Goal: Task Accomplishment & Management: Use online tool/utility

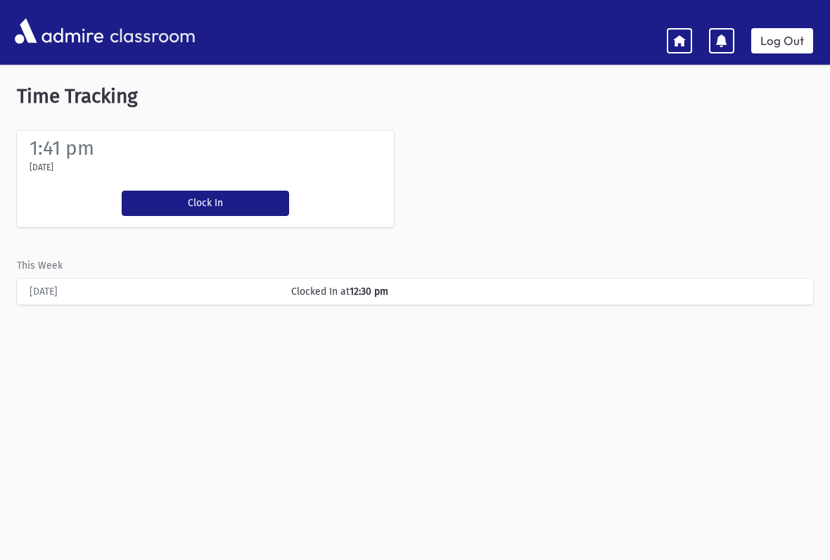
click at [156, 196] on button "Clock In" at bounding box center [205, 203] width 167 height 25
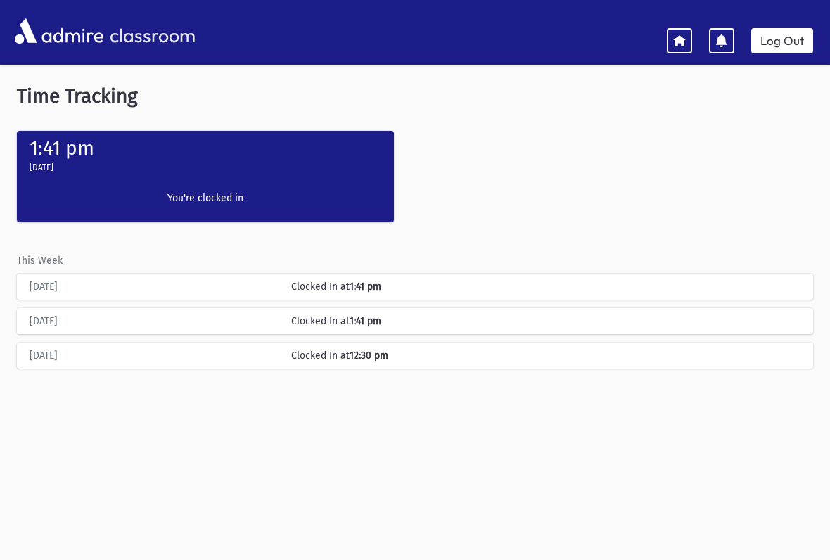
click at [53, 163] on label "[DATE]" at bounding box center [42, 167] width 24 height 13
click at [156, 166] on div "[DATE]" at bounding box center [205, 170] width 363 height 20
click at [317, 549] on div "Time Tracking 1:41 pm [DATE] Clock In You're clocked in This Week [DATE] Clocke…" at bounding box center [415, 328] width 830 height 521
click at [685, 48] on link at bounding box center [679, 40] width 25 height 25
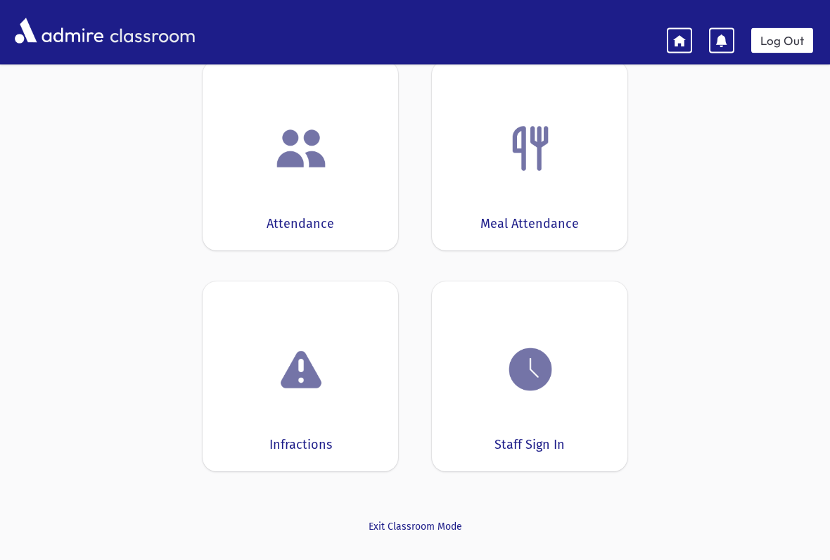
scroll to position [112, 0]
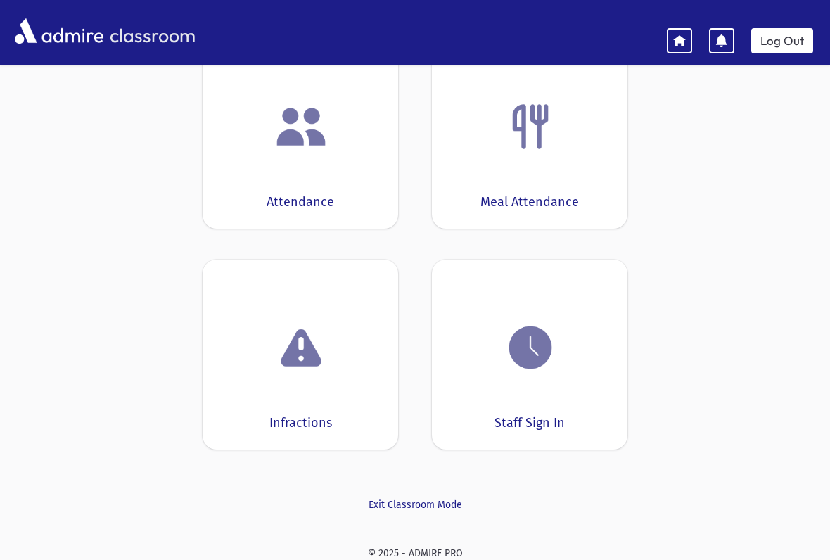
click at [507, 345] on img at bounding box center [530, 347] width 53 height 53
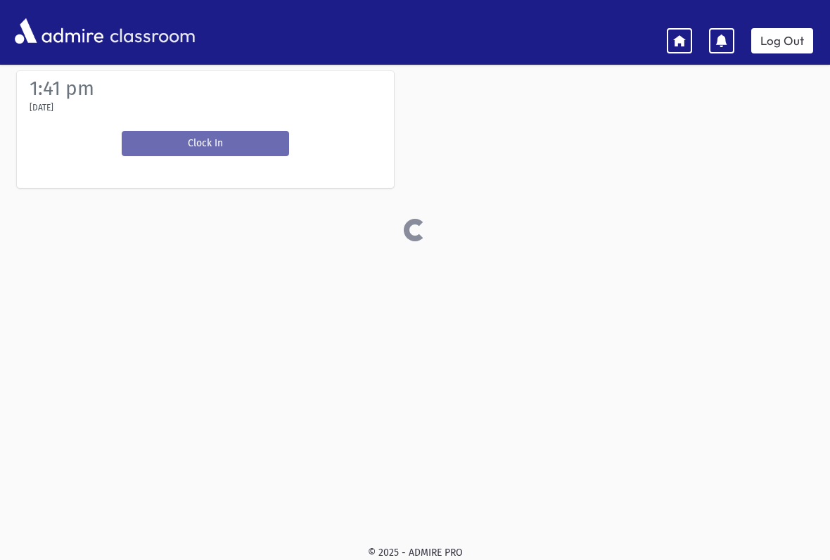
scroll to position [60, 0]
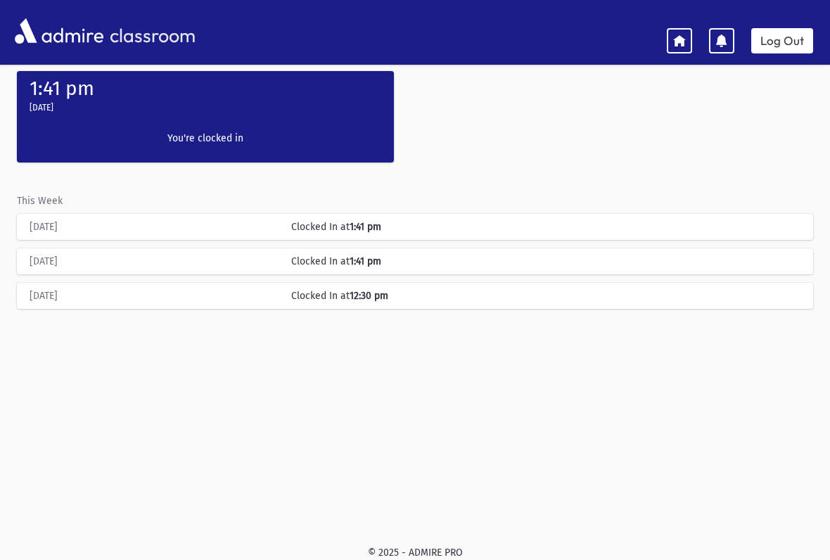
click at [175, 113] on div "[DATE]" at bounding box center [205, 110] width 363 height 20
click at [242, 129] on div "Clock In You're clocked in" at bounding box center [206, 141] width 182 height 43
click at [286, 132] on label "You're clocked in" at bounding box center [205, 138] width 167 height 15
click at [343, 137] on div "1:41 pm [DATE] Clock In You're clocked in" at bounding box center [205, 116] width 377 height 91
click at [172, 136] on label "You're clocked in" at bounding box center [205, 138] width 167 height 15
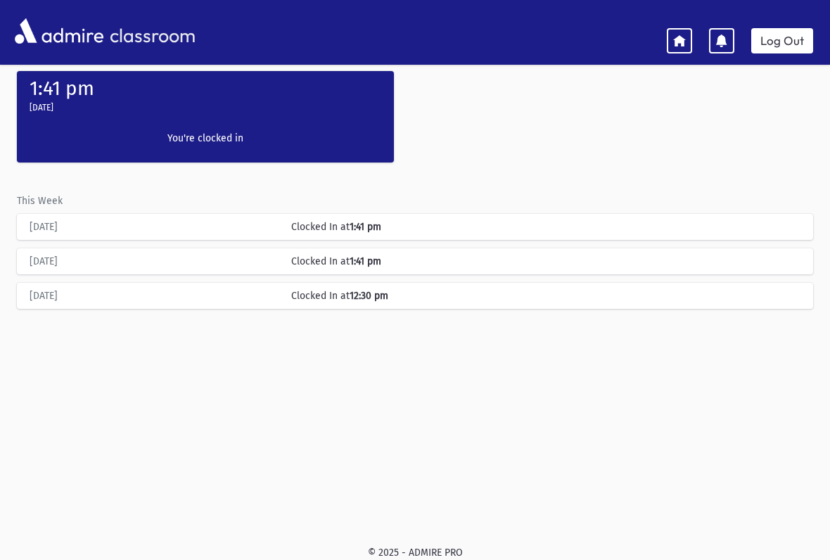
click at [156, 144] on label "You're clocked in" at bounding box center [205, 138] width 167 height 15
